Goal: Information Seeking & Learning: Learn about a topic

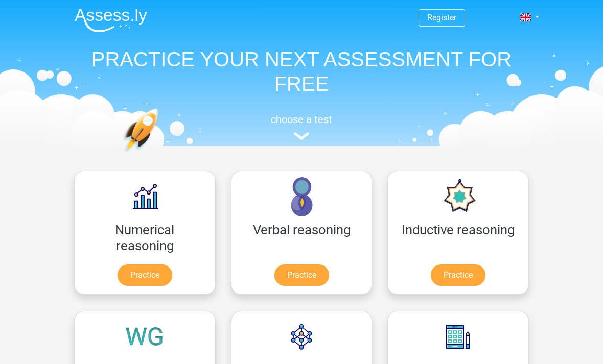
click at [449, 22] on link "Register" at bounding box center [441, 18] width 29 height 10
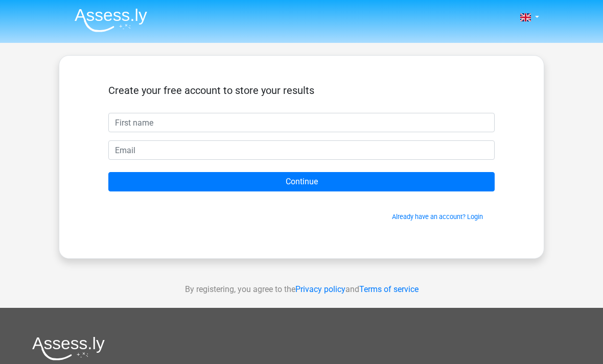
click at [534, 17] on link at bounding box center [526, 17] width 20 height 12
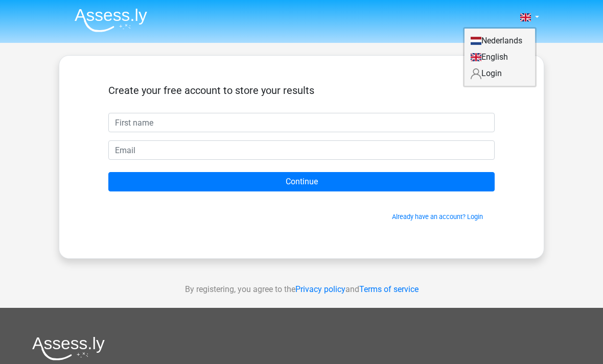
click at [309, 25] on nav "Nederlands English" at bounding box center [301, 18] width 470 height 33
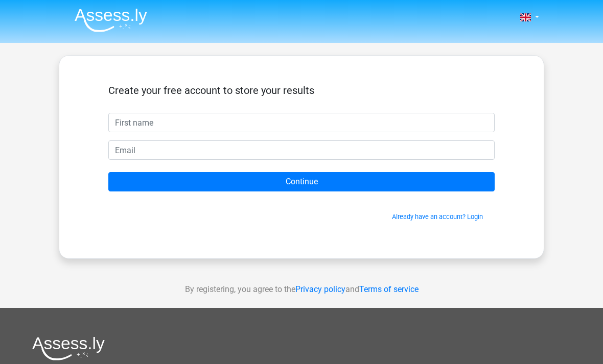
click at [531, 15] on link at bounding box center [526, 17] width 20 height 12
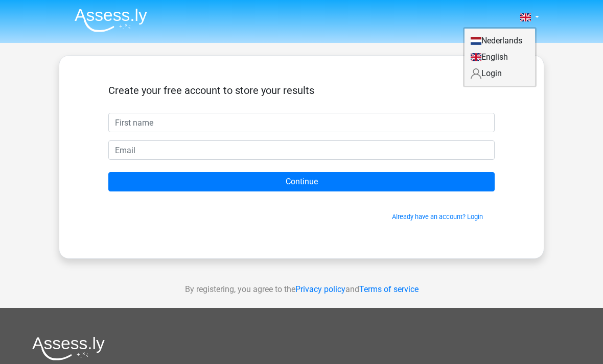
click at [497, 73] on link "Login" at bounding box center [499, 73] width 70 height 16
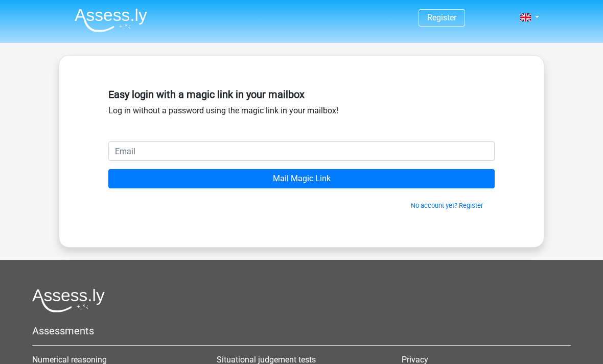
click at [154, 152] on input "email" at bounding box center [301, 150] width 386 height 19
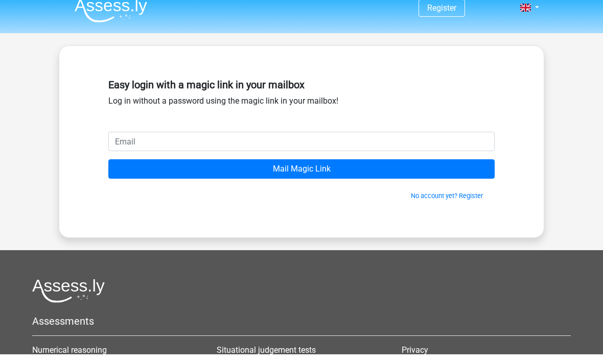
click at [146, 141] on input "email" at bounding box center [301, 150] width 386 height 19
type input "[EMAIL_ADDRESS][DOMAIN_NAME]"
click at [381, 90] on h5 "Easy login with a magic link in your mailbox" at bounding box center [301, 94] width 386 height 12
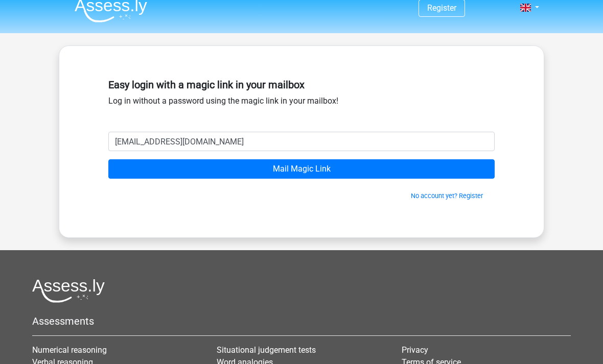
click at [356, 169] on input "Mail Magic Link" at bounding box center [301, 168] width 386 height 19
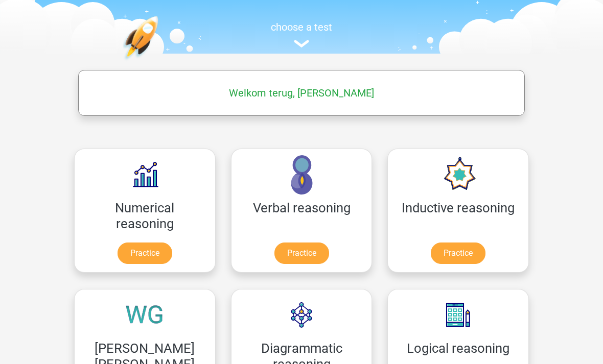
scroll to position [92, 0]
click at [117, 254] on link "Practice" at bounding box center [144, 253] width 55 height 21
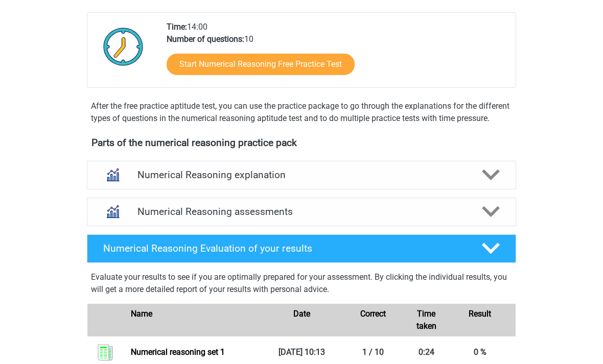
click at [492, 184] on icon at bounding box center [491, 175] width 18 height 18
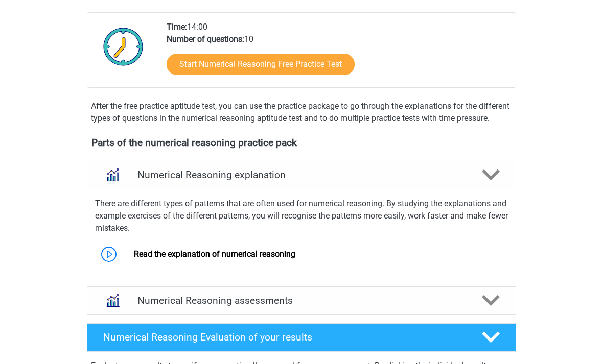
scroll to position [238, 0]
click at [497, 181] on polygon at bounding box center [491, 175] width 18 height 11
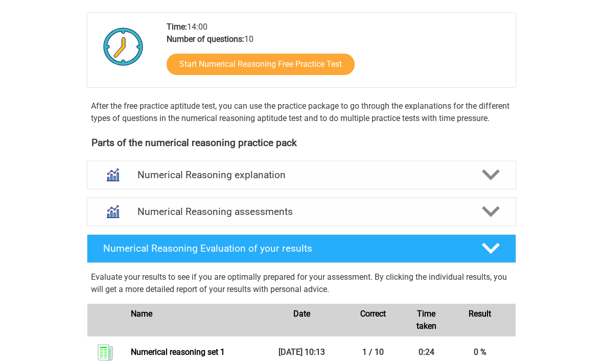
click at [496, 217] on icon at bounding box center [491, 212] width 18 height 18
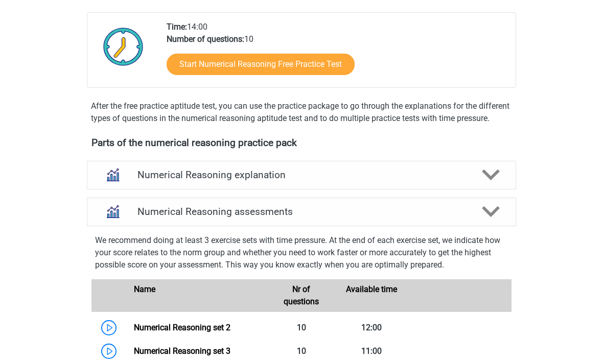
click at [497, 221] on icon at bounding box center [491, 212] width 18 height 18
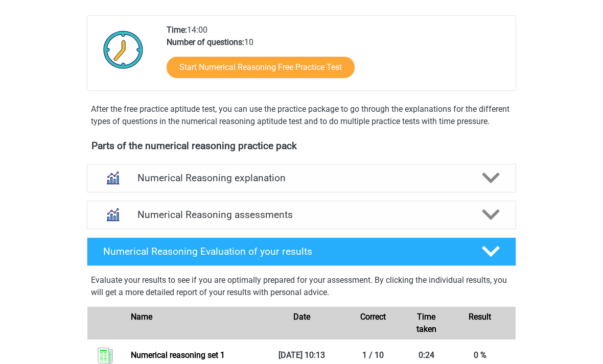
scroll to position [234, 0]
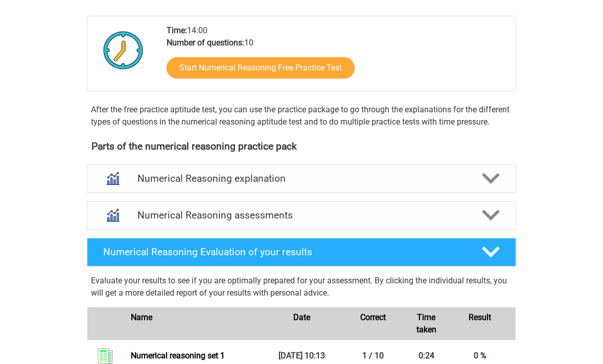
click at [492, 267] on div "Numerical Reasoning Evaluation of your results" at bounding box center [301, 252] width 429 height 29
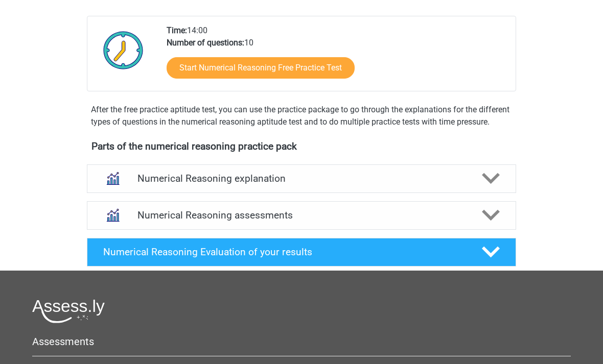
click at [501, 261] on div at bounding box center [490, 252] width 34 height 18
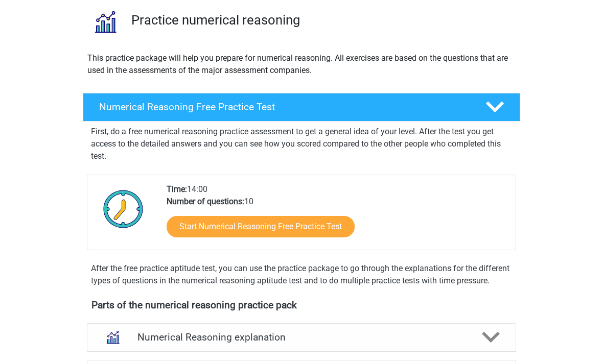
scroll to position [0, 0]
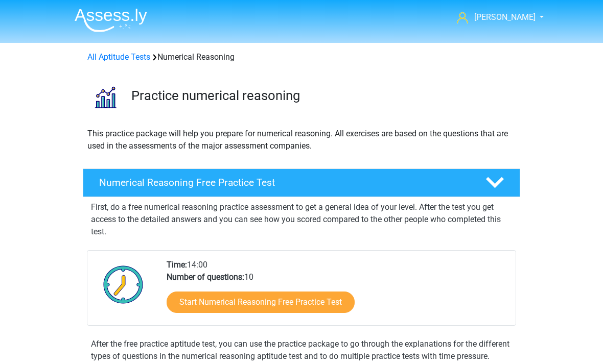
click at [132, 61] on link "All Aptitude Tests" at bounding box center [118, 57] width 63 height 10
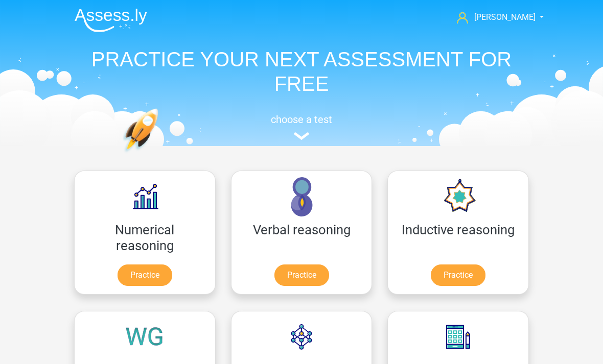
scroll to position [162, 0]
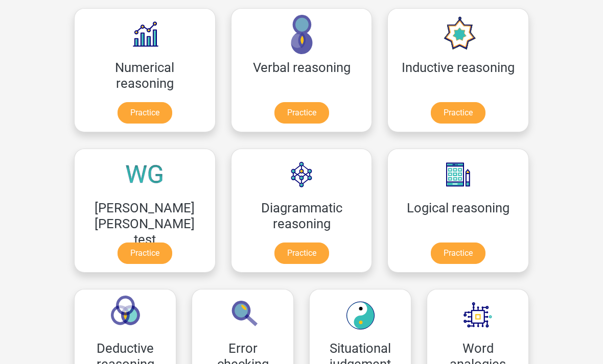
click at [430, 253] on link "Practice" at bounding box center [457, 253] width 55 height 21
